Goal: Find specific page/section: Find specific page/section

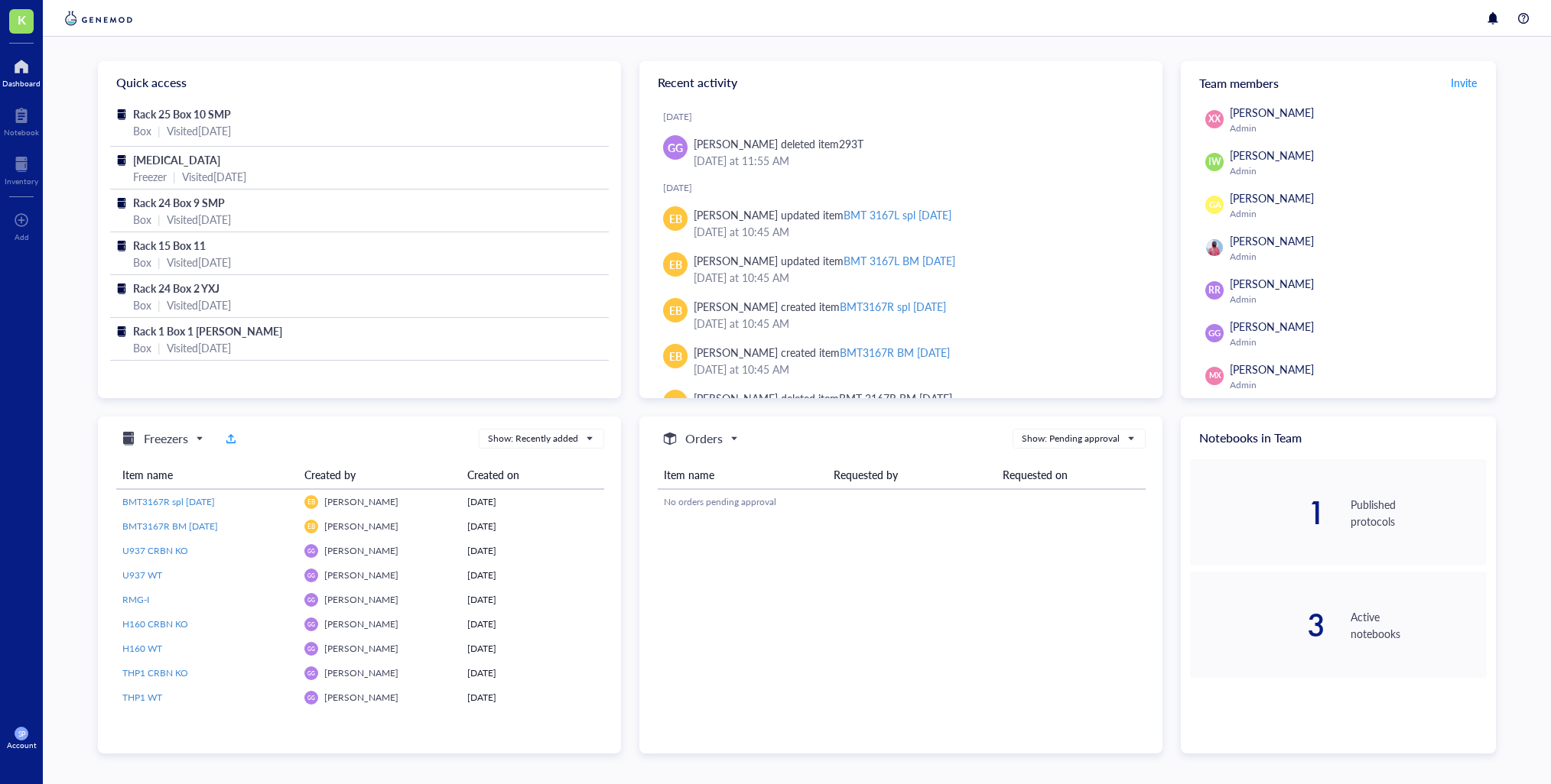
click at [21, 76] on div at bounding box center [21, 66] width 38 height 24
click at [299, 130] on div "Box | Visited [DATE]" at bounding box center [359, 131] width 453 height 17
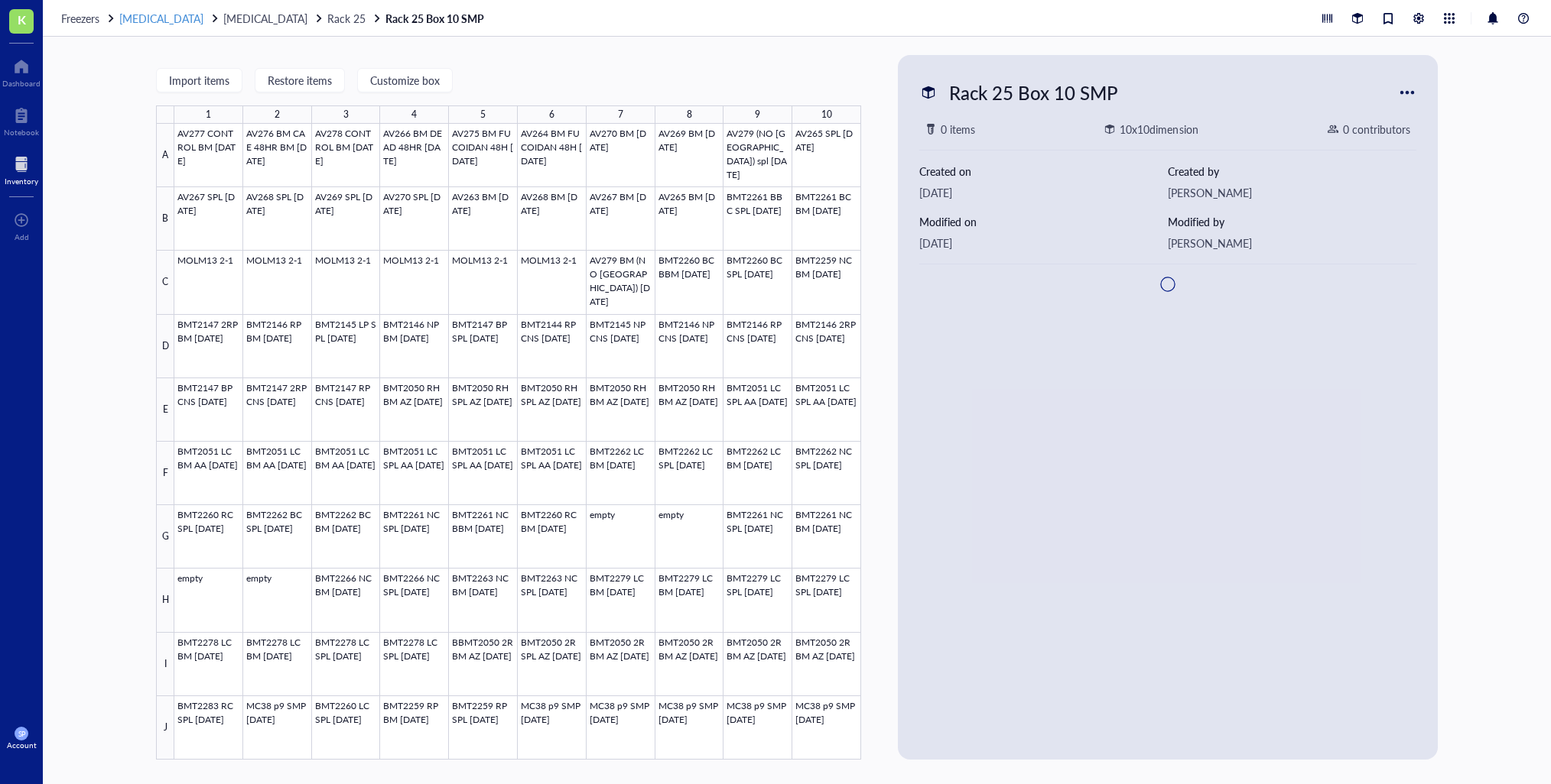
click at [159, 15] on span "[MEDICAL_DATA]" at bounding box center [161, 18] width 84 height 15
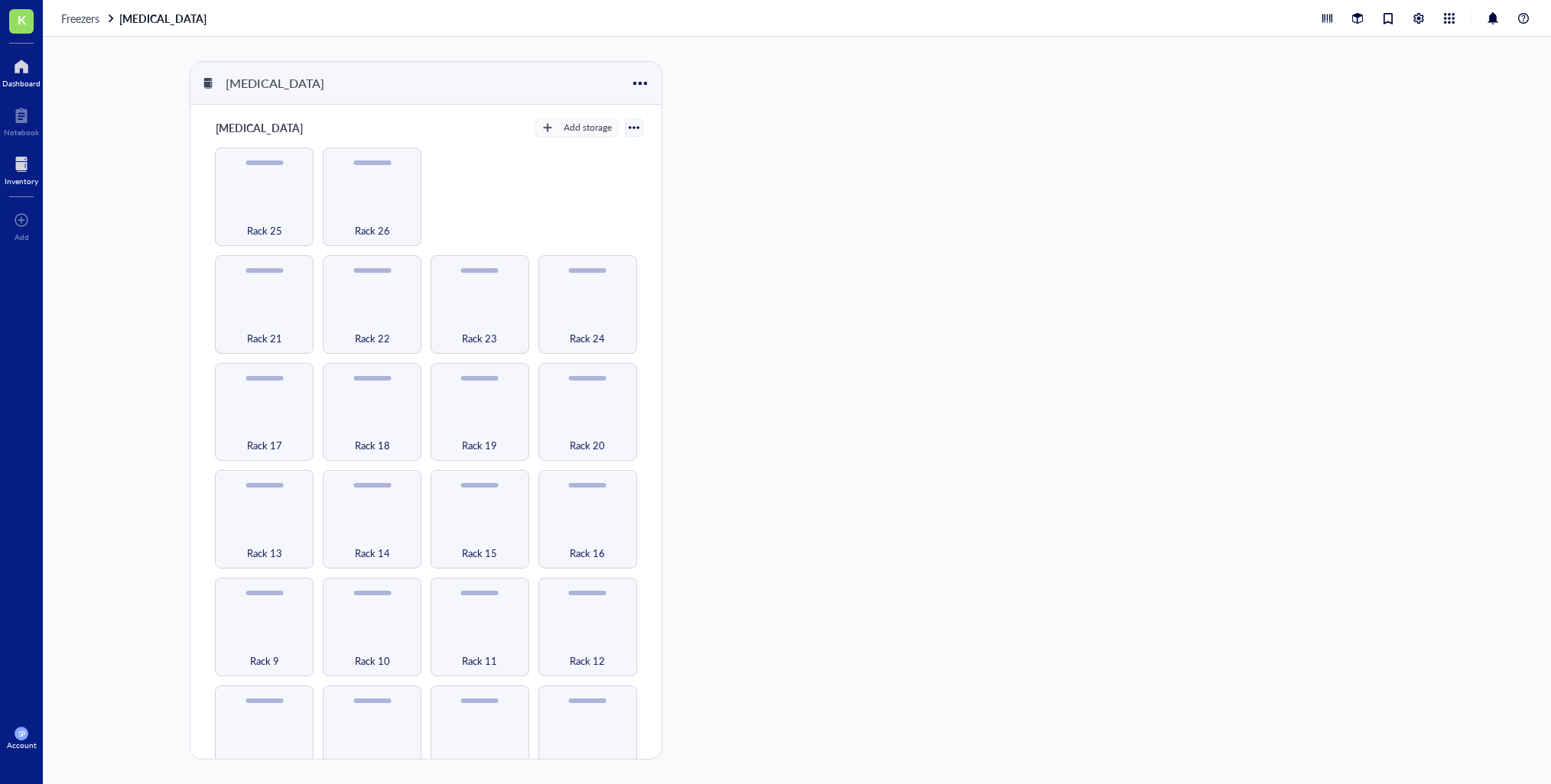
click at [17, 82] on div "Dashboard" at bounding box center [21, 83] width 38 height 9
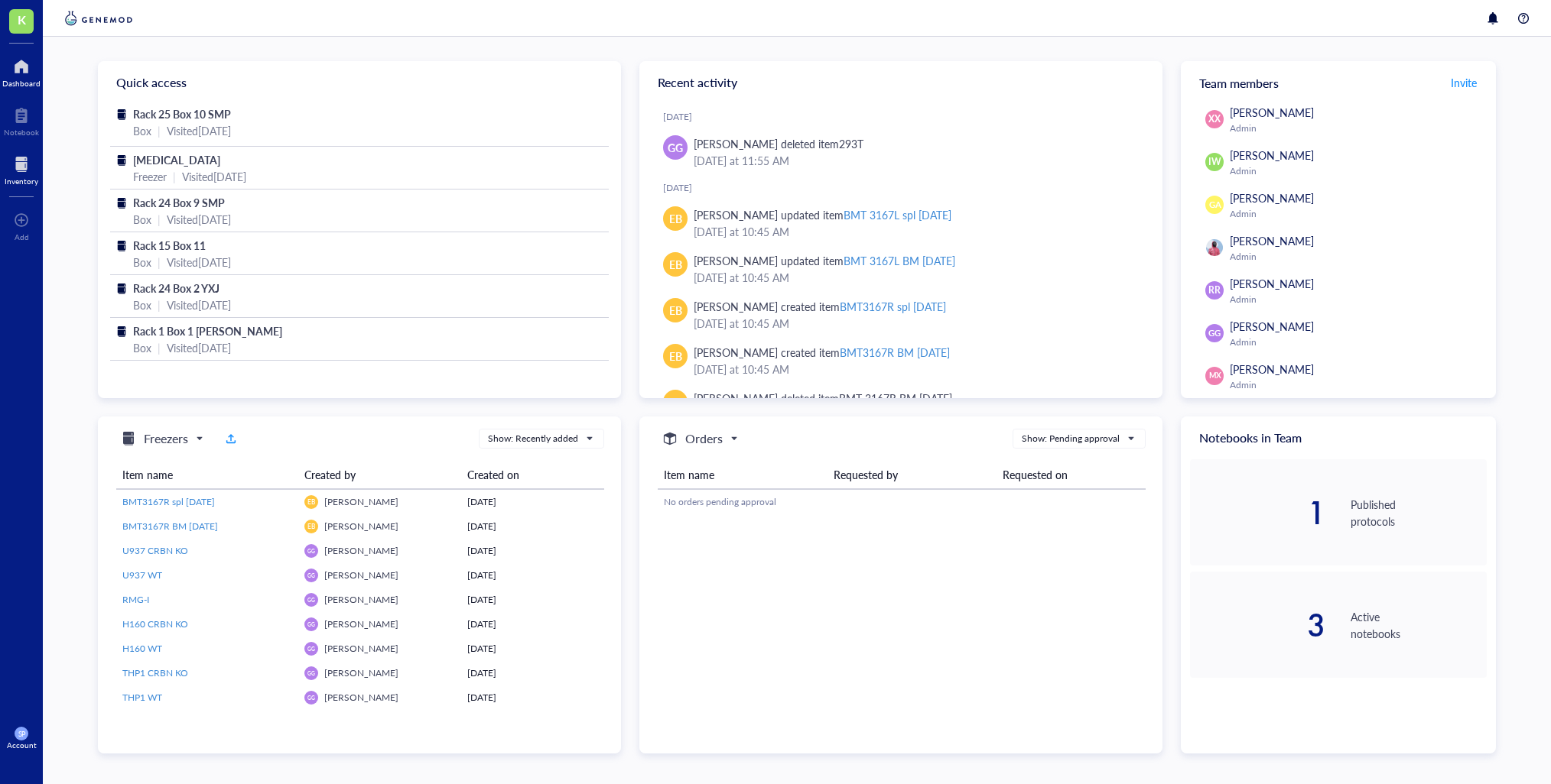
click at [15, 173] on div at bounding box center [21, 165] width 33 height 24
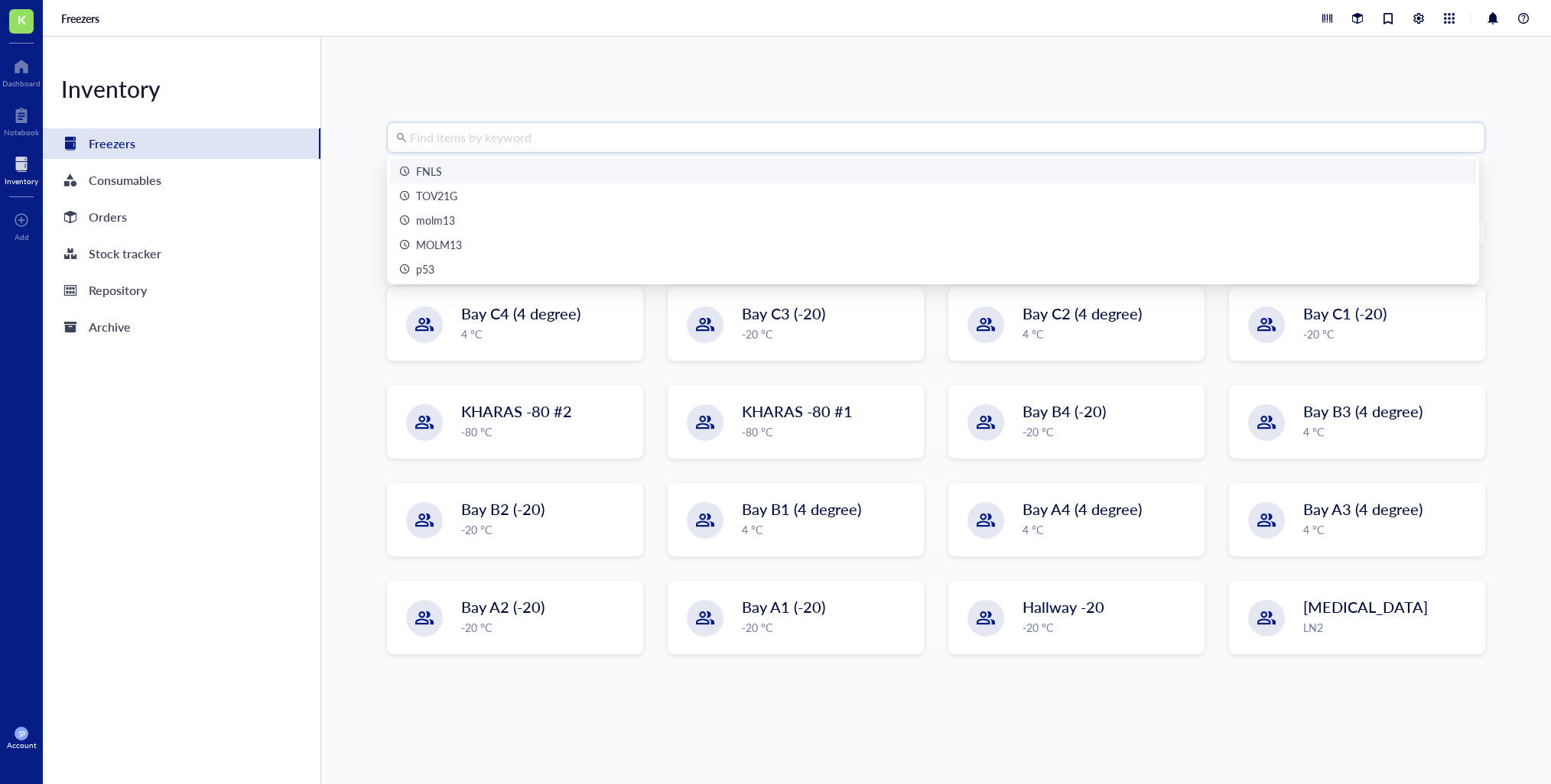
click at [522, 143] on input "search" at bounding box center [943, 138] width 1066 height 29
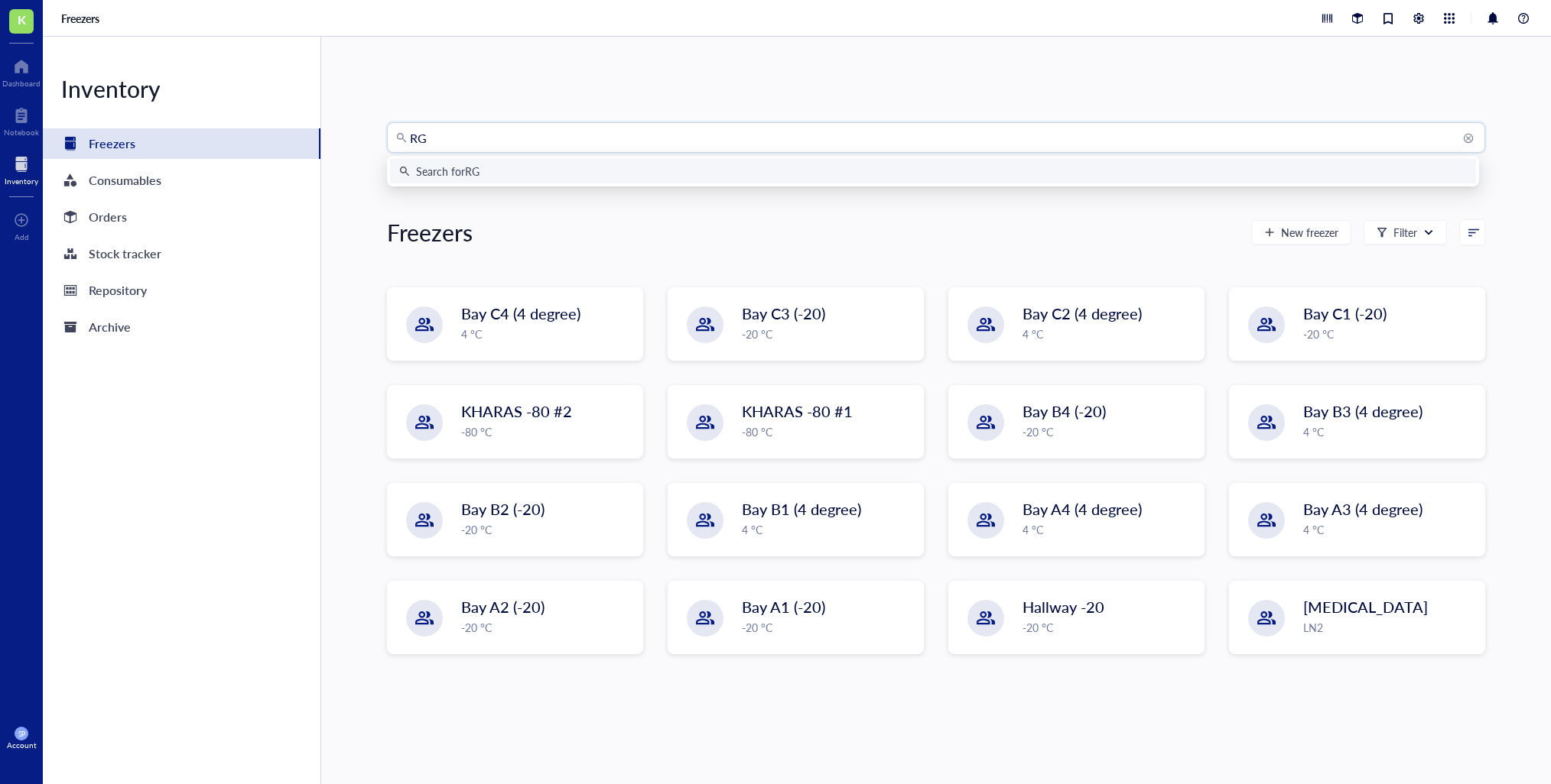
type input "RGM"
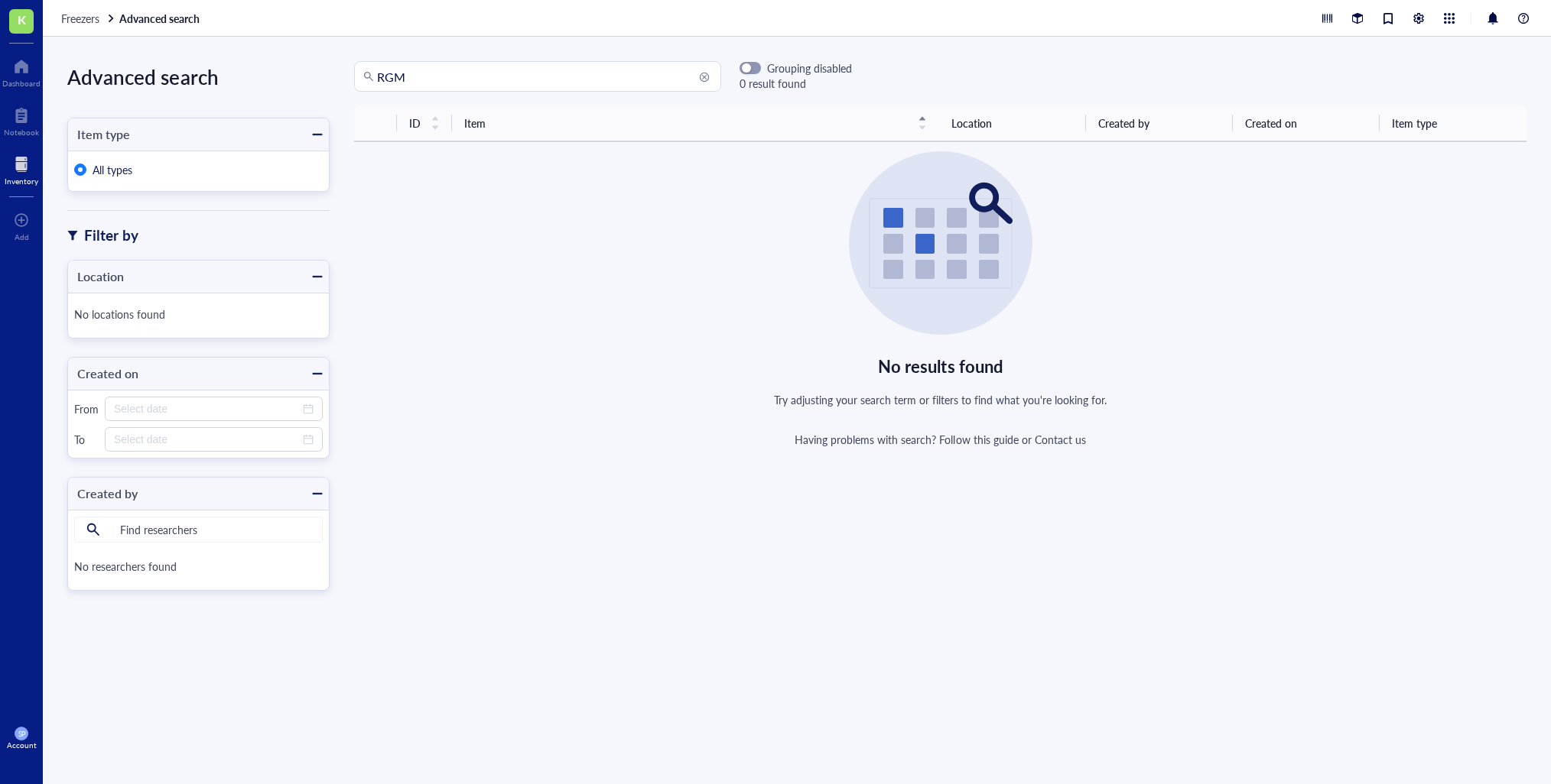
click at [445, 85] on input "RGM" at bounding box center [544, 76] width 335 height 29
type input "RGM-1"
drag, startPoint x: 483, startPoint y: 82, endPoint x: 389, endPoint y: 63, distance: 95.9
click at [239, 66] on div "Advanced search Item type All types Filter by Location No locations found Creat…" at bounding box center [797, 410] width 1508 height 748
click at [27, 72] on div at bounding box center [21, 66] width 38 height 24
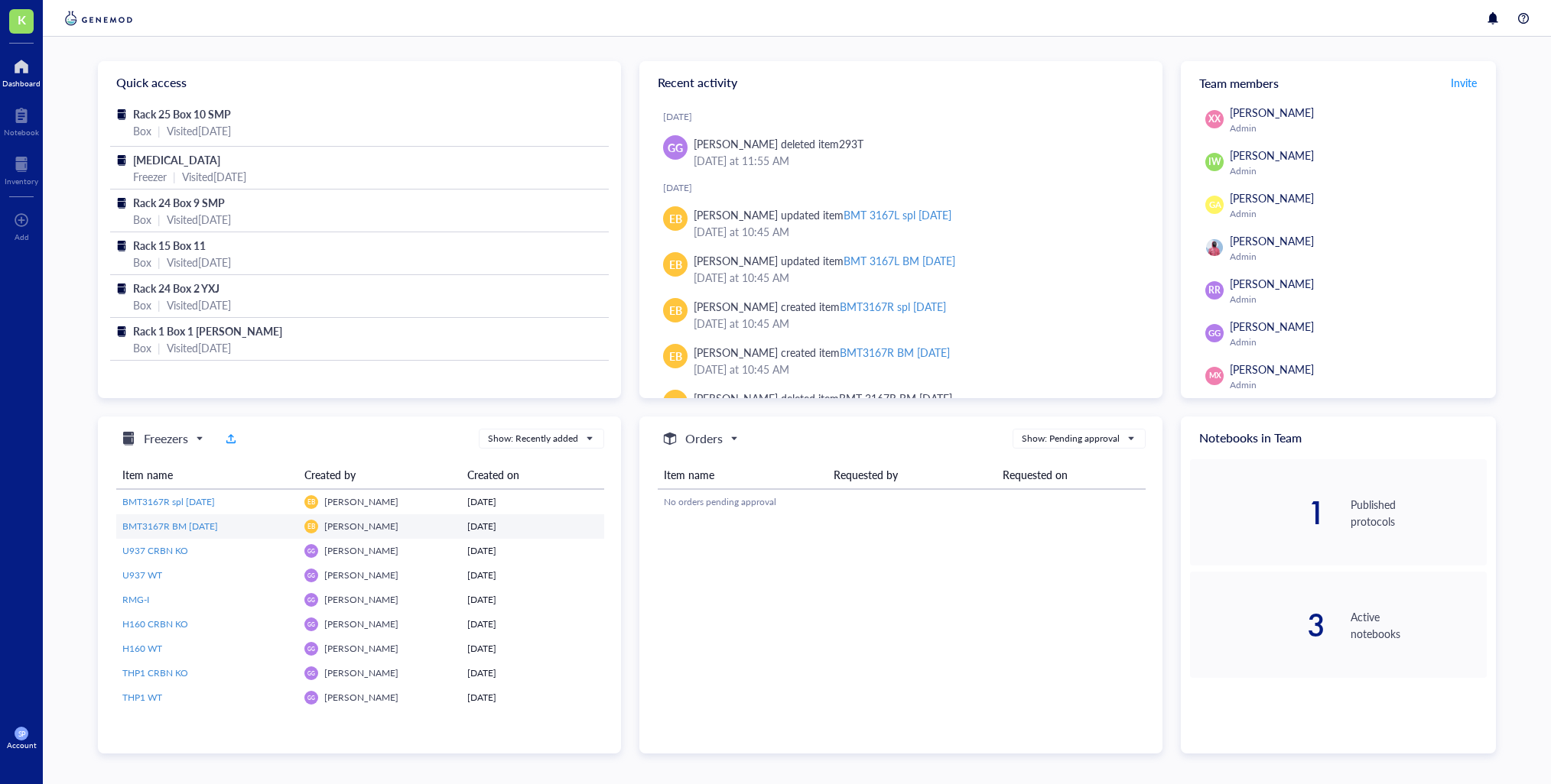
click at [187, 526] on span "BMT3167R BM [DATE]" at bounding box center [170, 526] width 96 height 13
click at [157, 598] on div "RMG-I" at bounding box center [173, 599] width 101 height 14
